Goal: Information Seeking & Learning: Check status

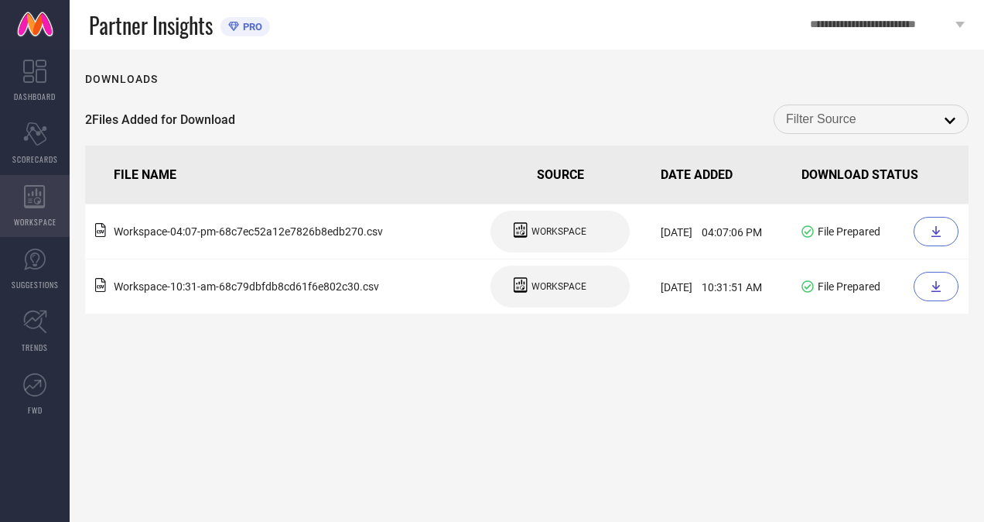
click at [26, 197] on icon at bounding box center [35, 196] width 22 height 23
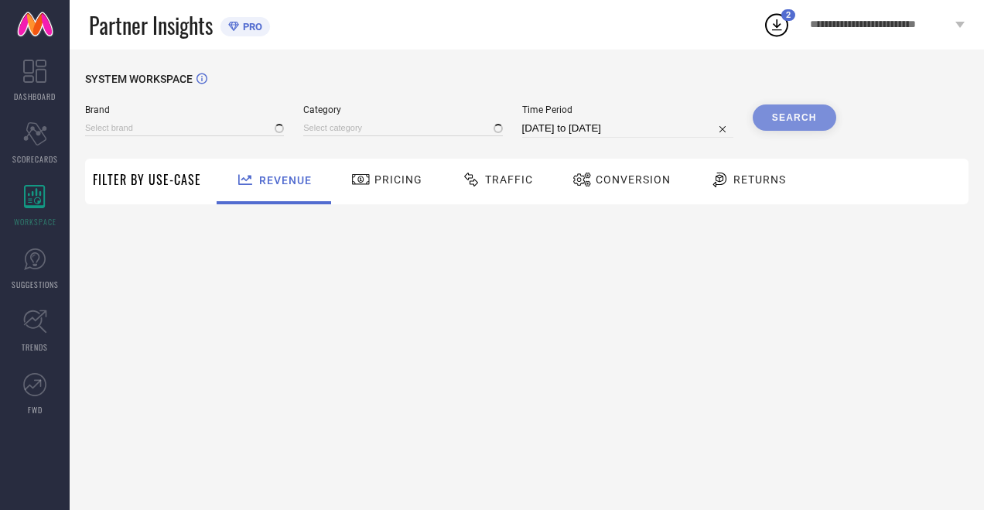
select select "7"
select select "2025"
select select "8"
select select "2025"
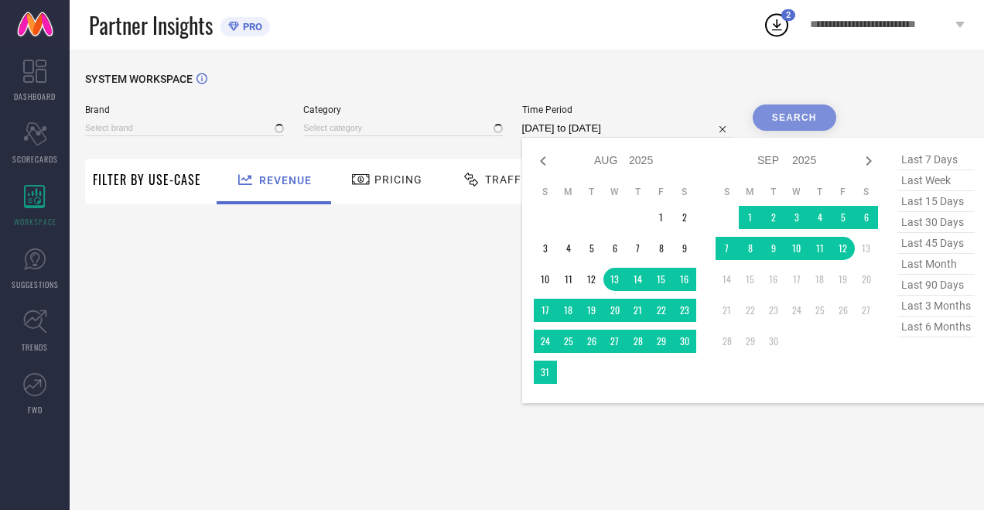
click at [550, 127] on input "[DATE] to [DATE]" at bounding box center [627, 128] width 211 height 19
type input "H&M"
type input "All"
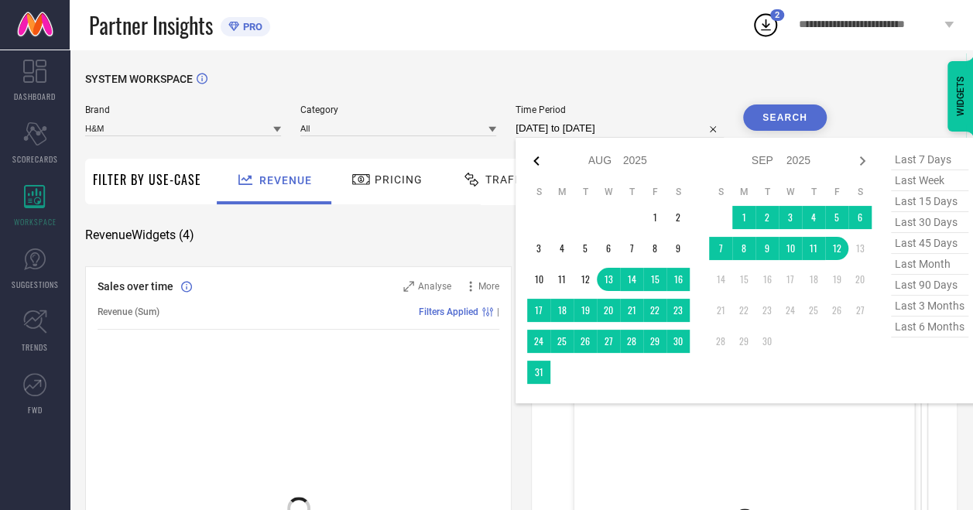
click at [546, 161] on icon at bounding box center [536, 161] width 19 height 19
select select "6"
select select "2025"
select select "7"
select select "2025"
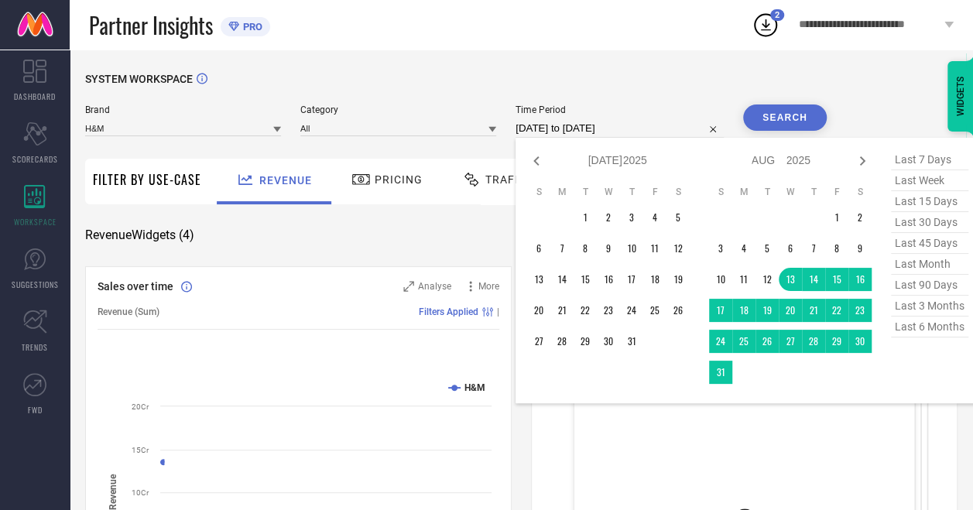
click at [546, 161] on icon at bounding box center [536, 161] width 19 height 19
select select "4"
select select "2025"
select select "5"
select select "2025"
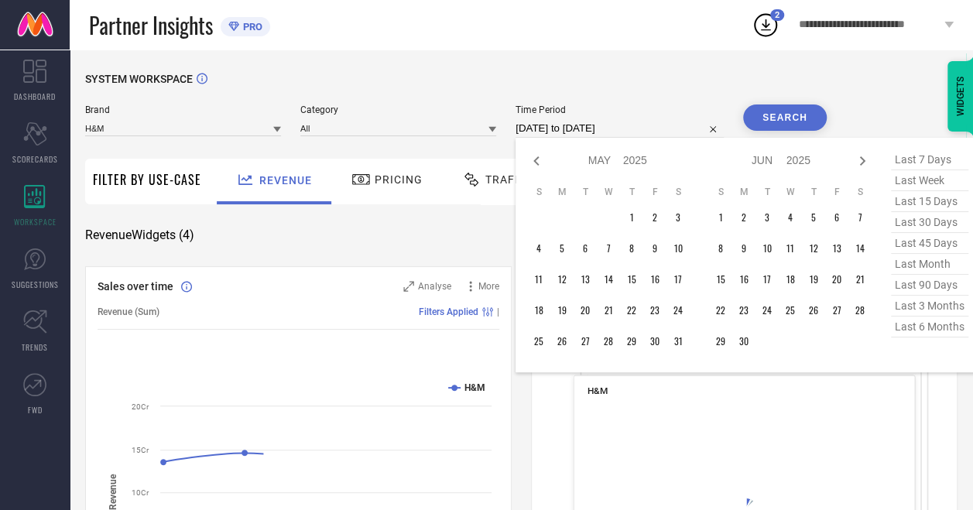
click at [546, 161] on icon at bounding box center [536, 161] width 19 height 19
select select "3"
select select "2025"
select select "4"
select select "2025"
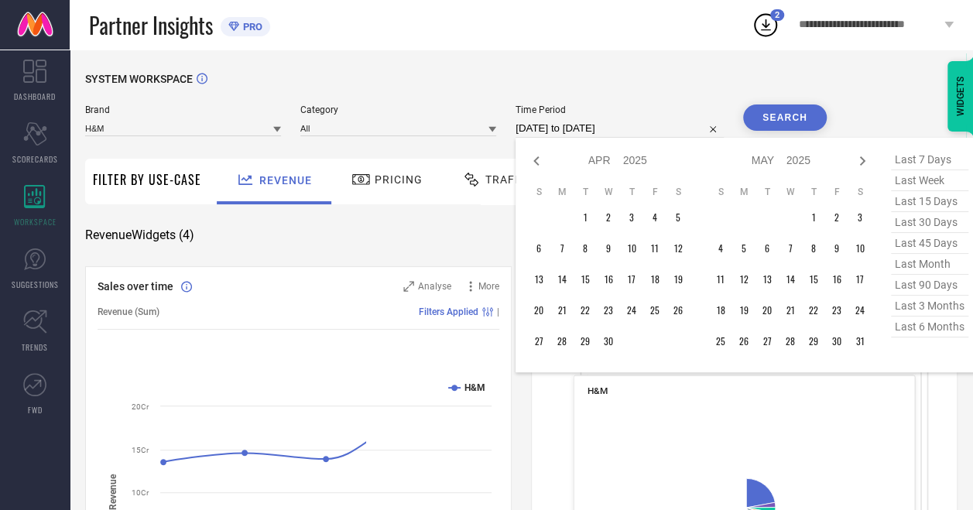
click at [546, 161] on icon at bounding box center [536, 161] width 19 height 19
select select "2"
select select "2025"
select select "3"
select select "2025"
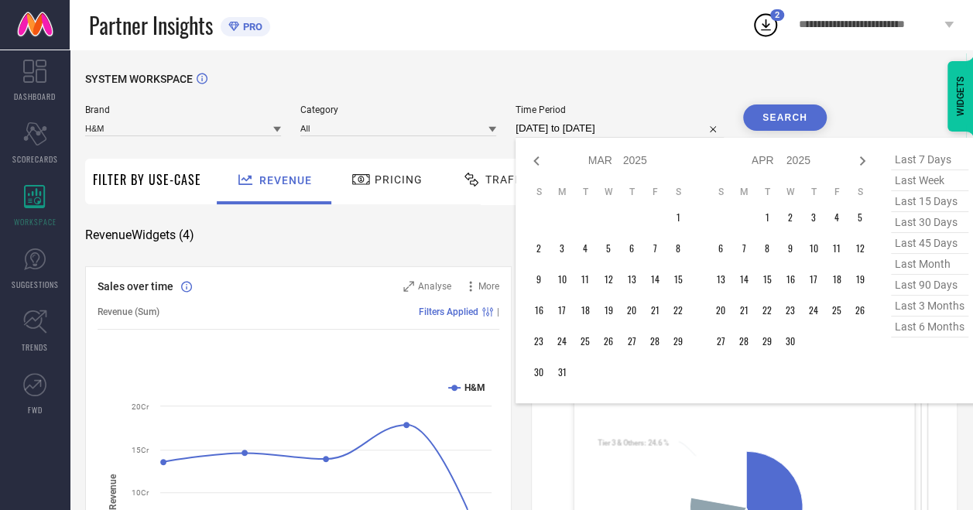
click at [546, 161] on icon at bounding box center [536, 161] width 19 height 19
select select "1"
select select "2025"
select select "2"
select select "2025"
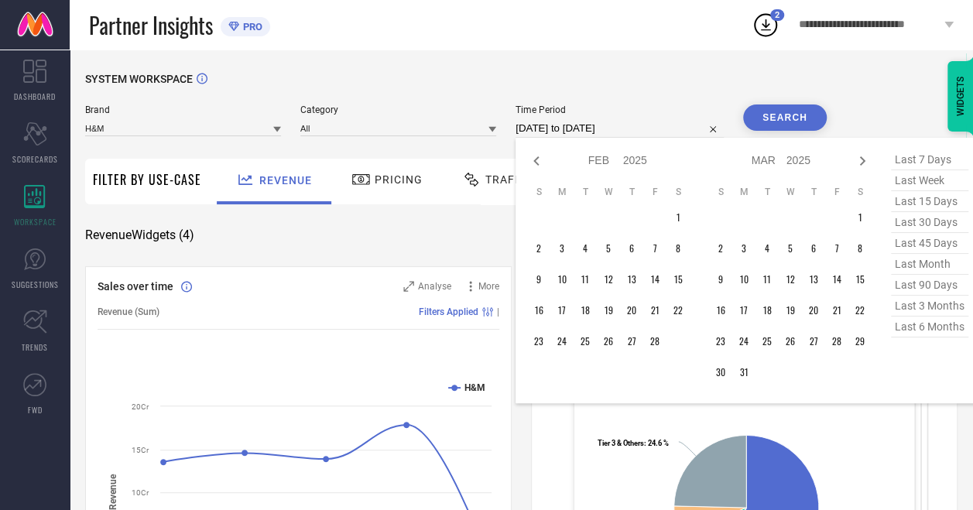
click at [546, 161] on icon at bounding box center [536, 161] width 19 height 19
select select "11"
select select "2024"
select select "2025"
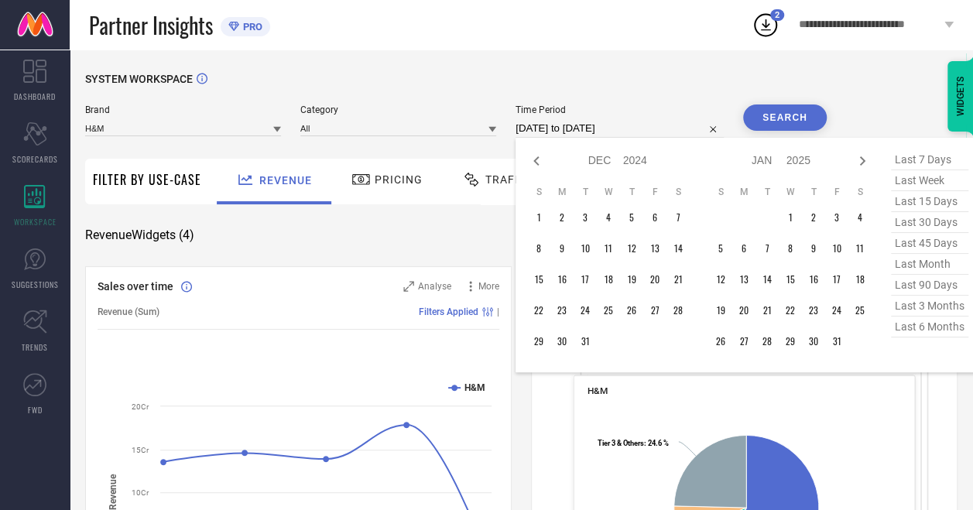
click at [546, 161] on icon at bounding box center [536, 161] width 19 height 19
select select "10"
select select "2024"
select select "11"
select select "2024"
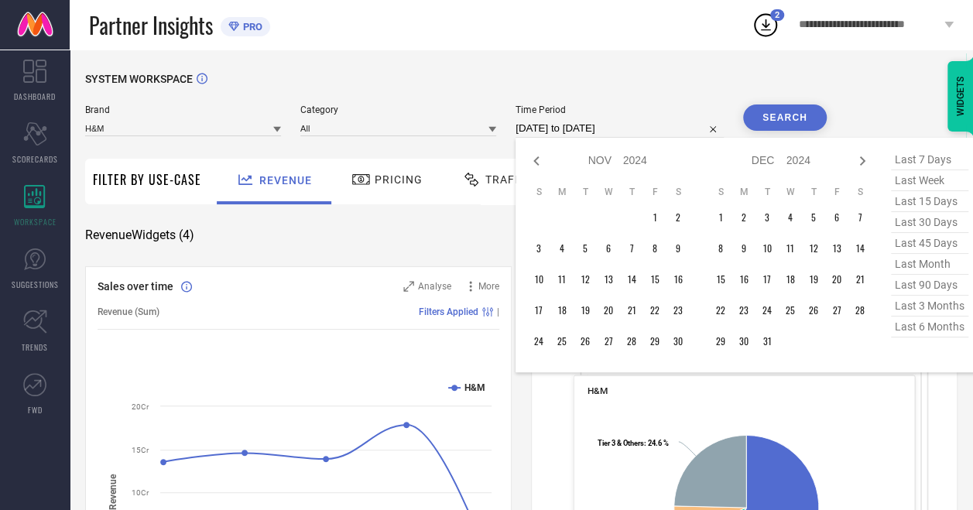
click at [546, 161] on icon at bounding box center [536, 161] width 19 height 19
select select "9"
select select "2024"
select select "10"
select select "2024"
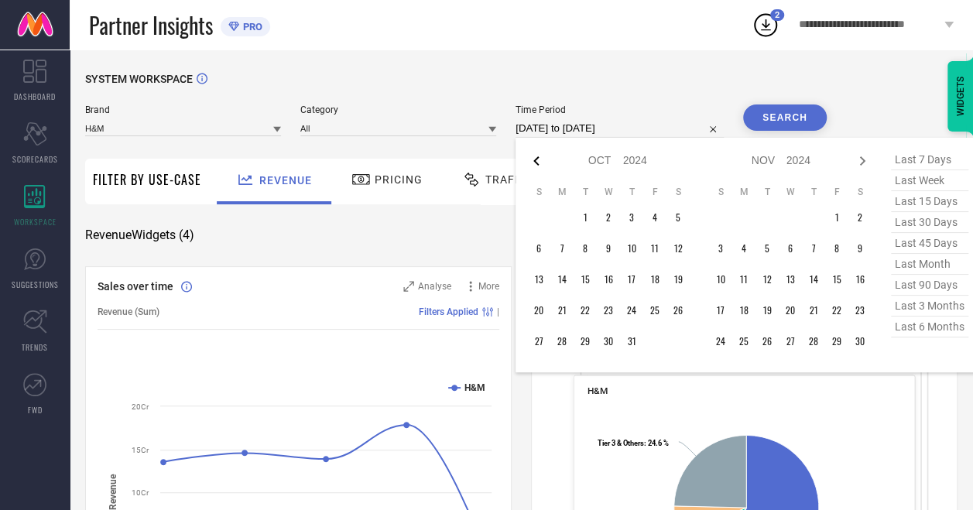
click at [546, 161] on icon at bounding box center [536, 161] width 19 height 19
select select "8"
select select "2024"
select select "9"
select select "2024"
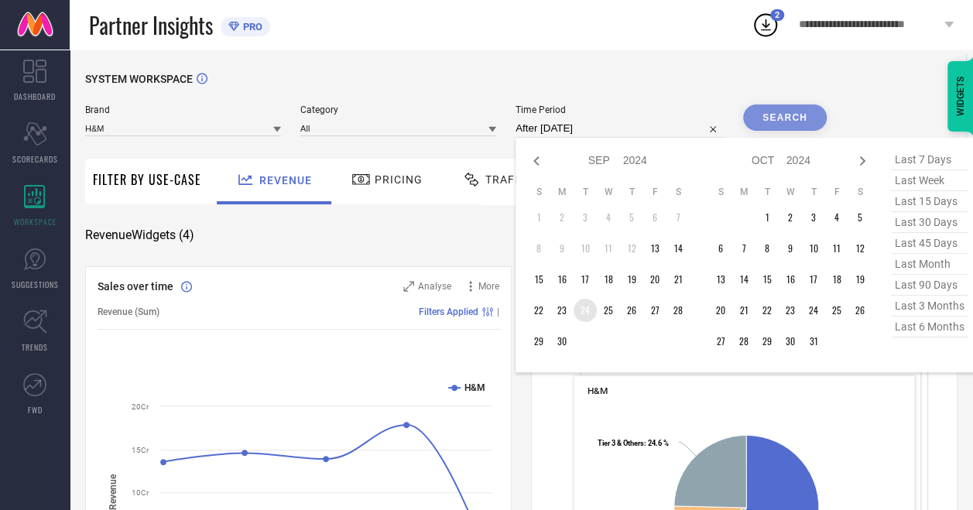
click at [587, 312] on td "24" at bounding box center [584, 310] width 23 height 23
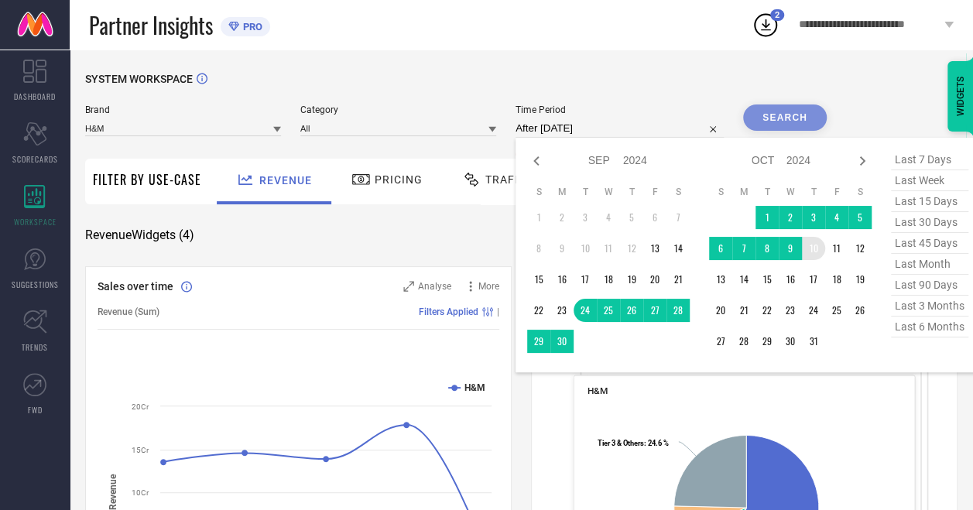
type input "[DATE] to [DATE]"
